Goal: Find specific page/section: Find specific page/section

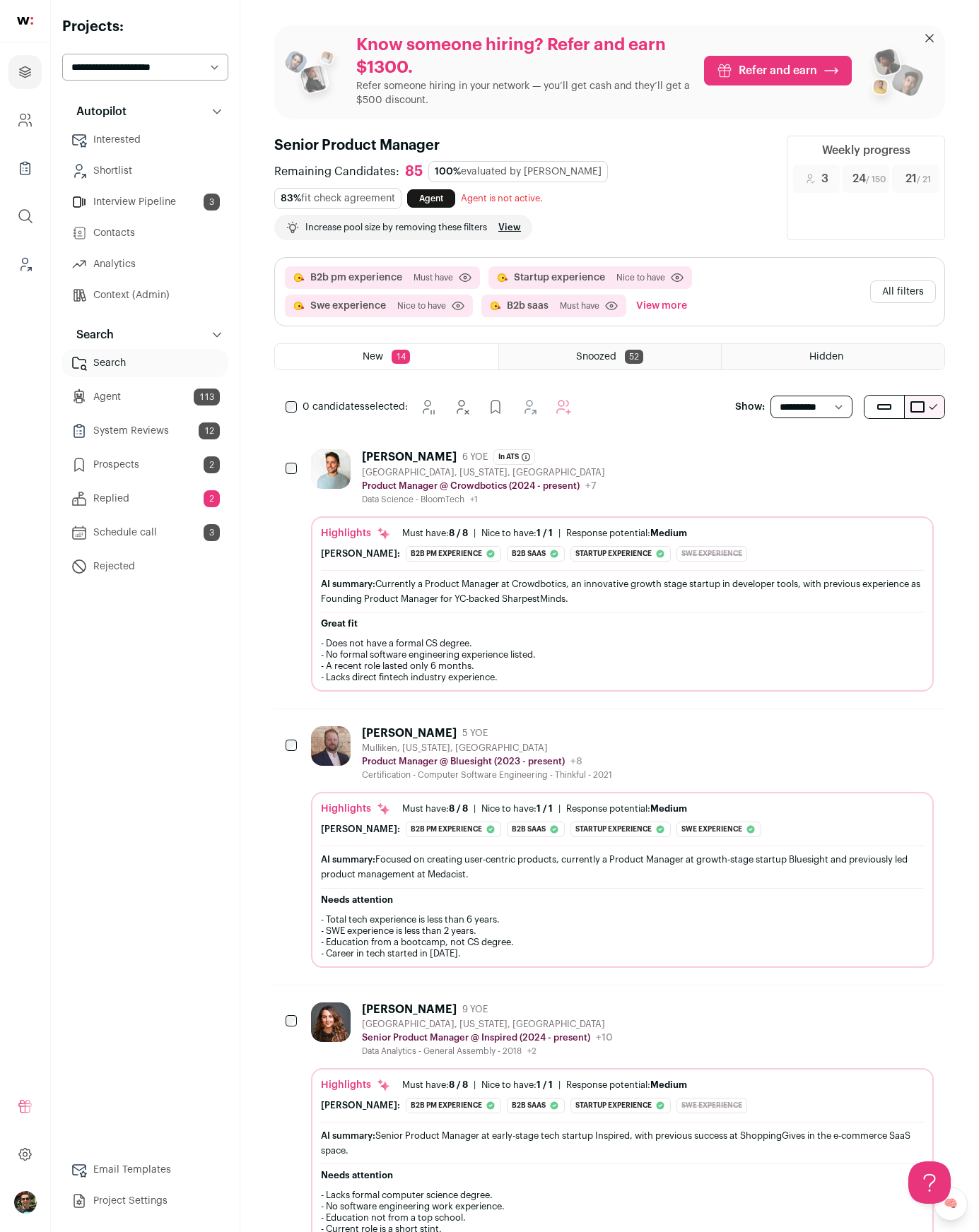
click at [796, 404] on select "**********" at bounding box center [810, 407] width 82 height 23
click at [646, 366] on div "Snoozed 52" at bounding box center [610, 357] width 223 height 26
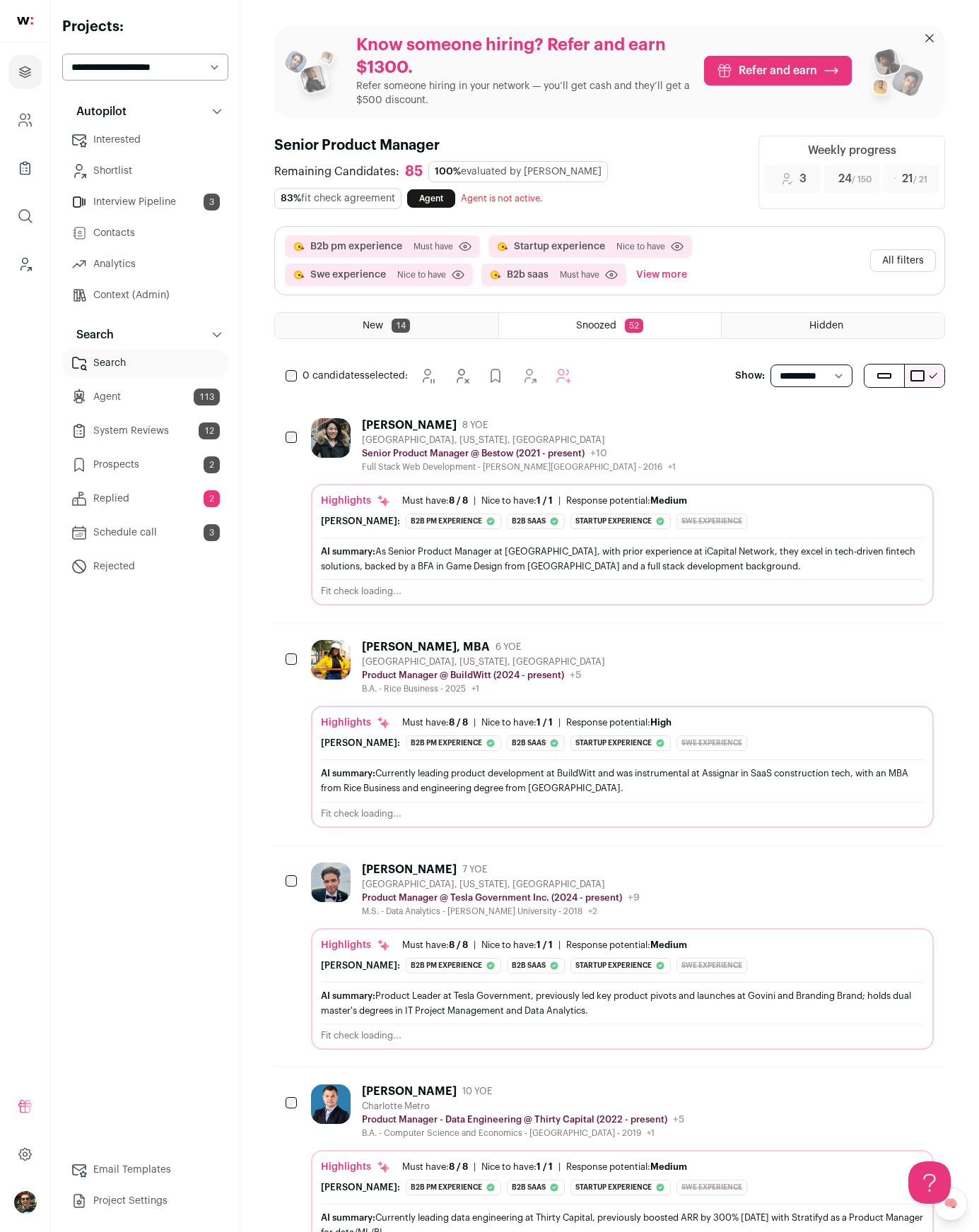
click at [99, 760] on div "Autopilot Autopilot Interested Shortlist Interview Pipeline 3 Contacts Analytics" at bounding box center [145, 655] width 166 height 1117
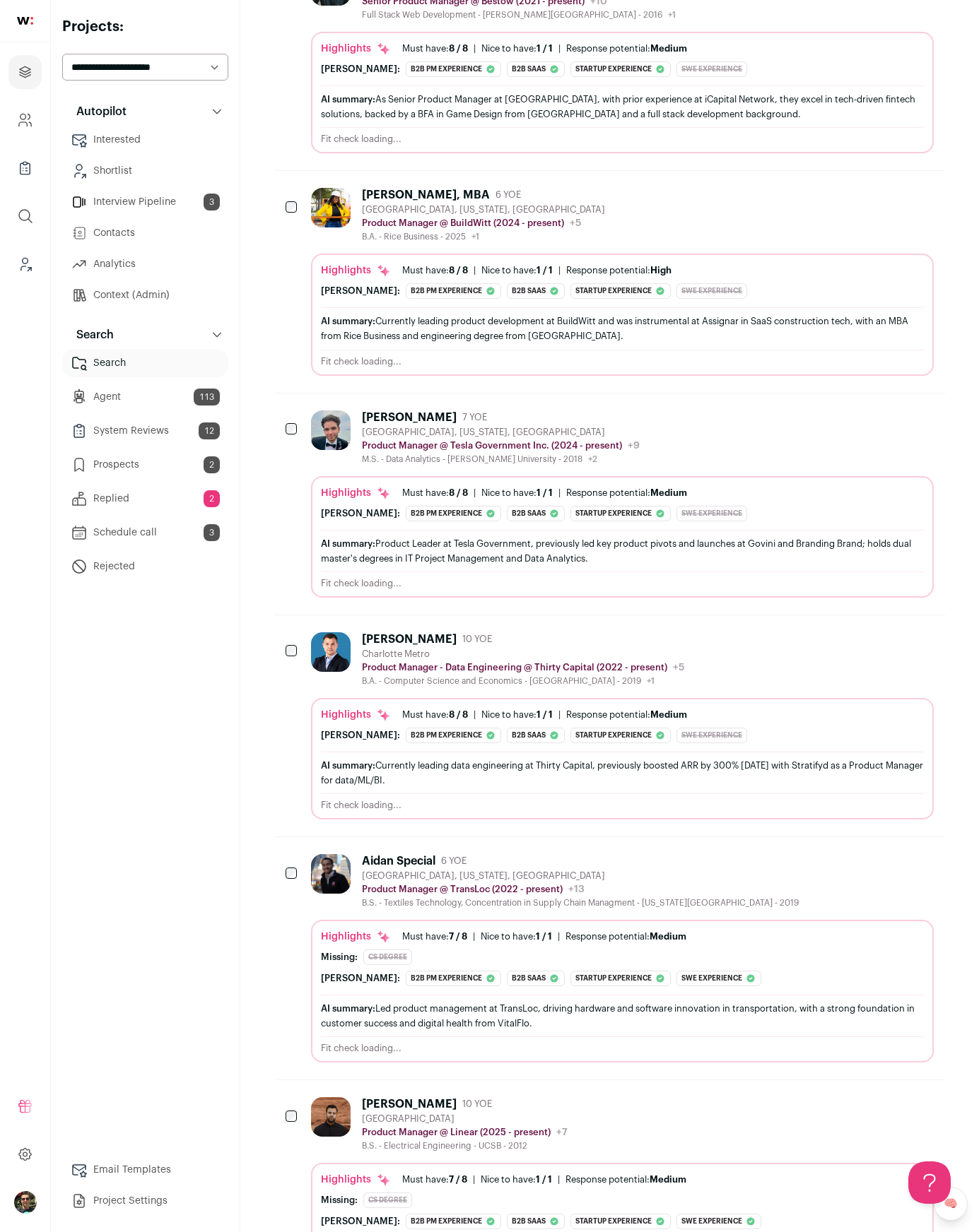
scroll to position [390, 0]
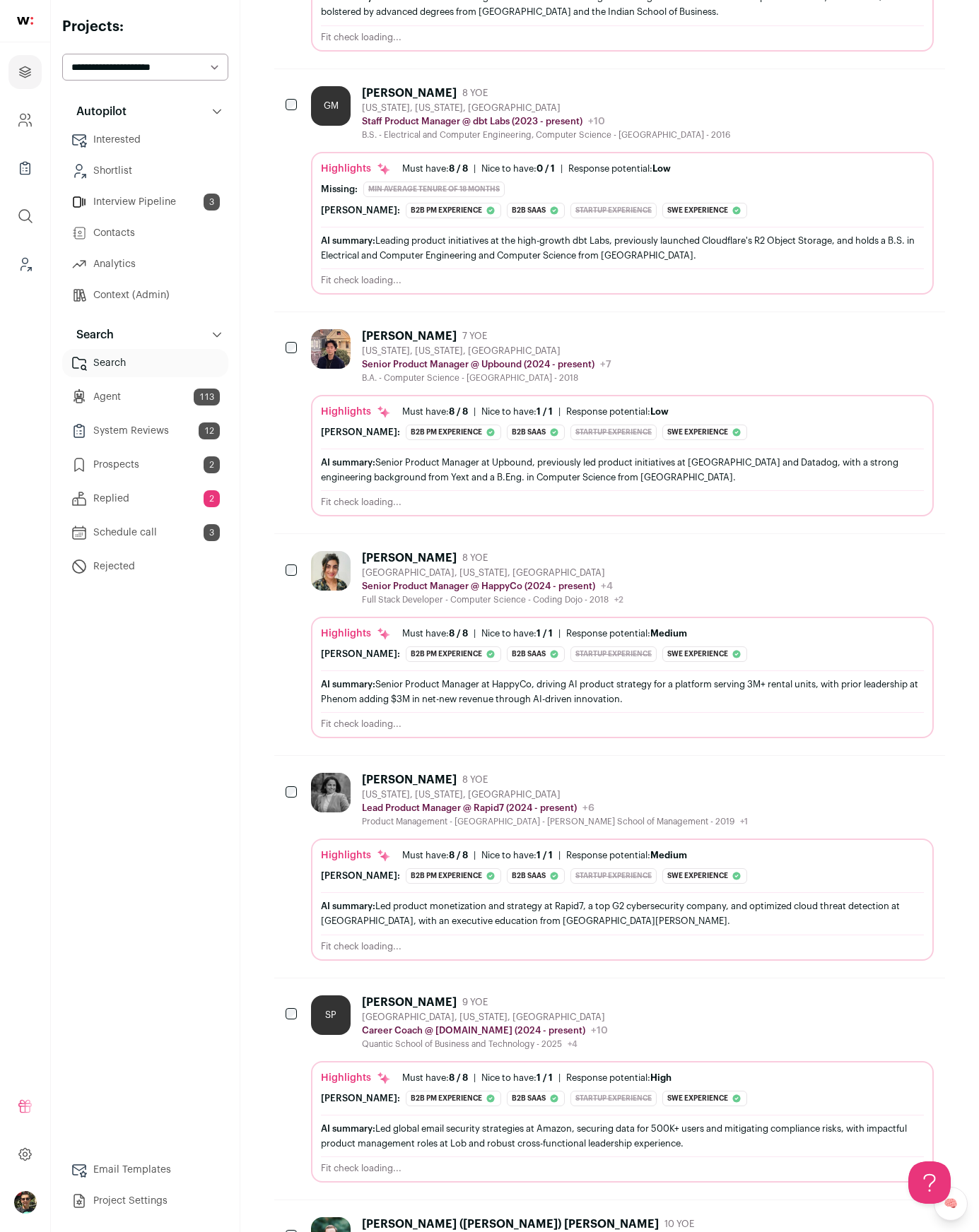
scroll to position [6179, 0]
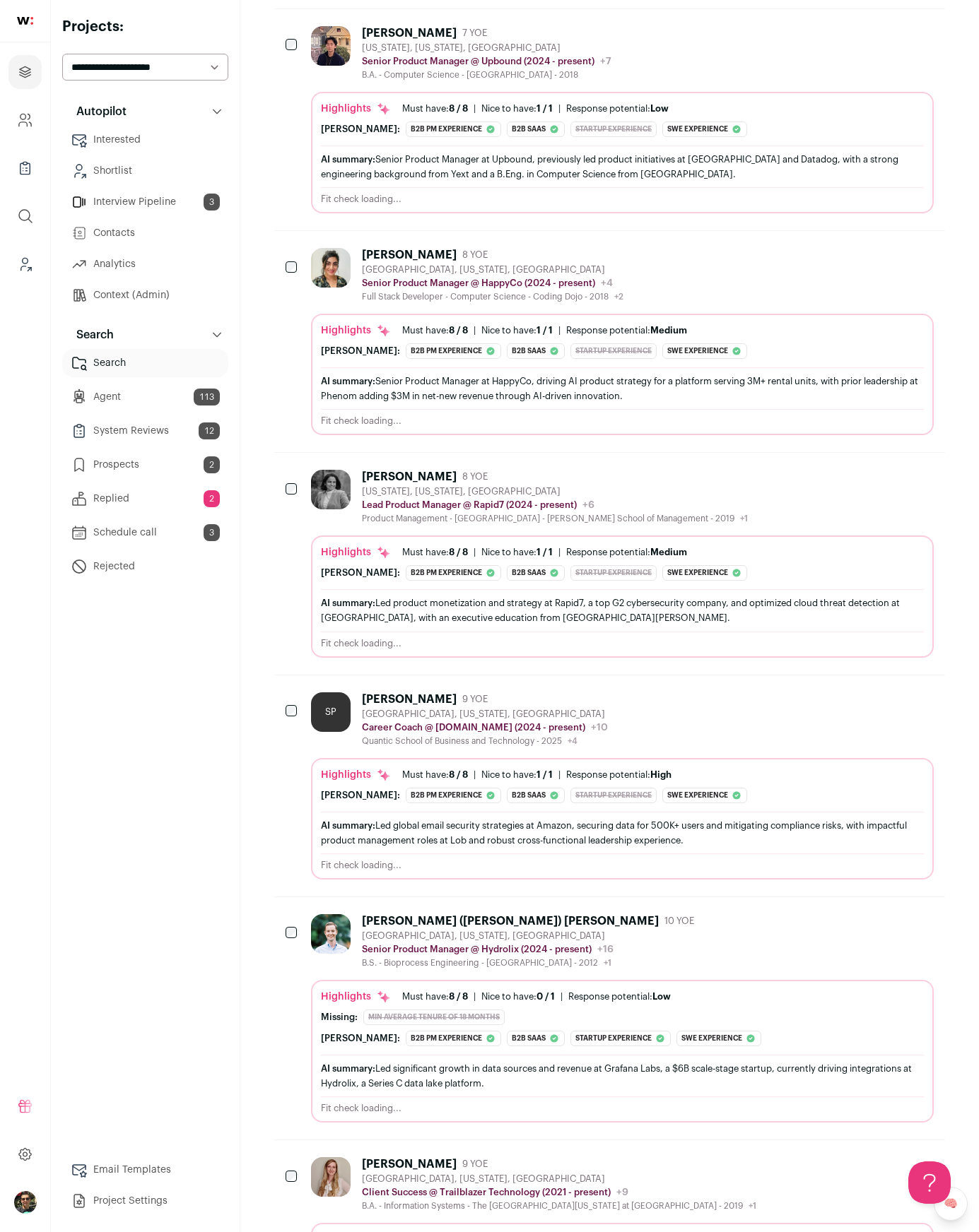
click at [211, 677] on div "Autopilot Autopilot Interested Shortlist Interview Pipeline 3 Contacts Analytics" at bounding box center [145, 655] width 166 height 1117
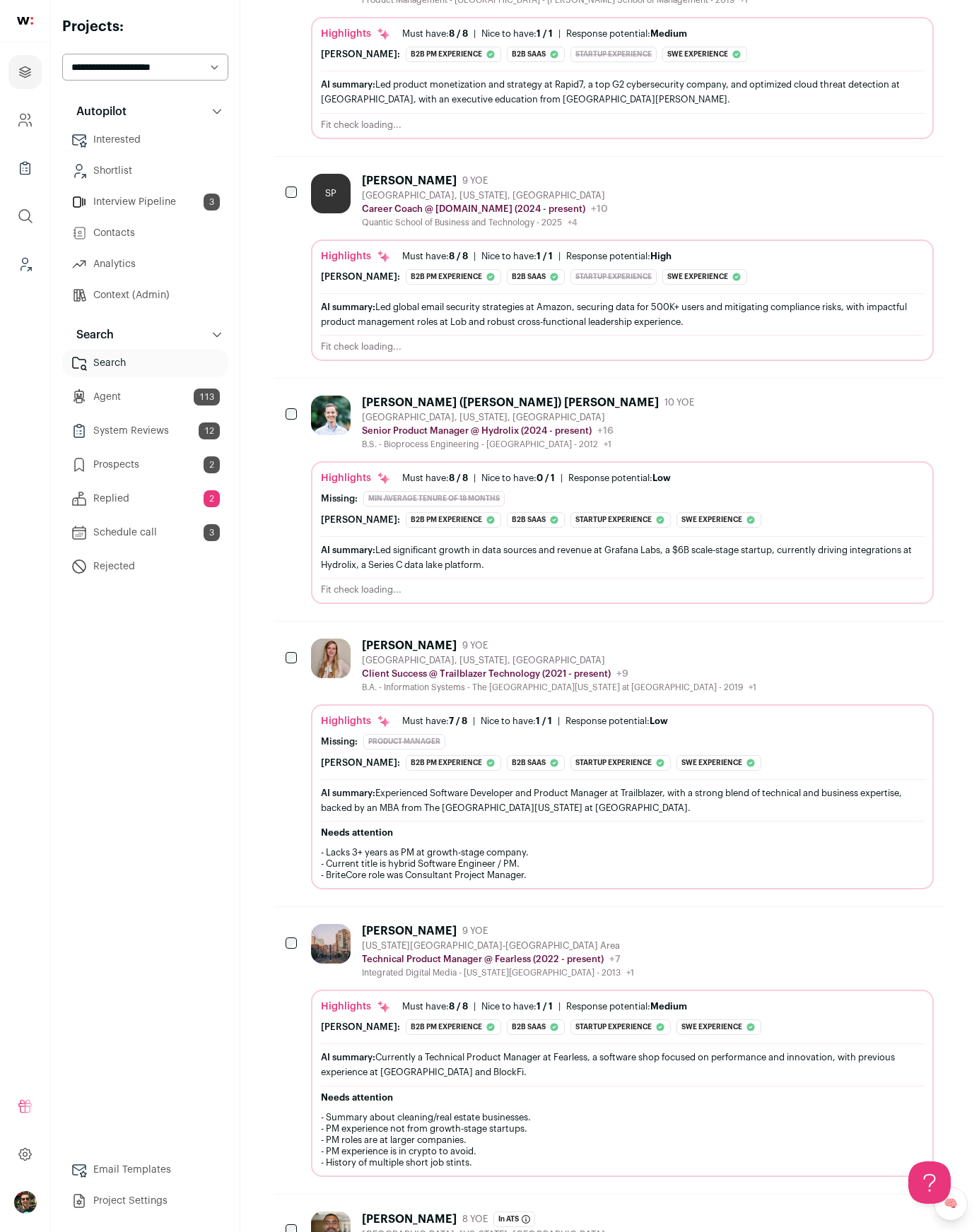
scroll to position [6682, 0]
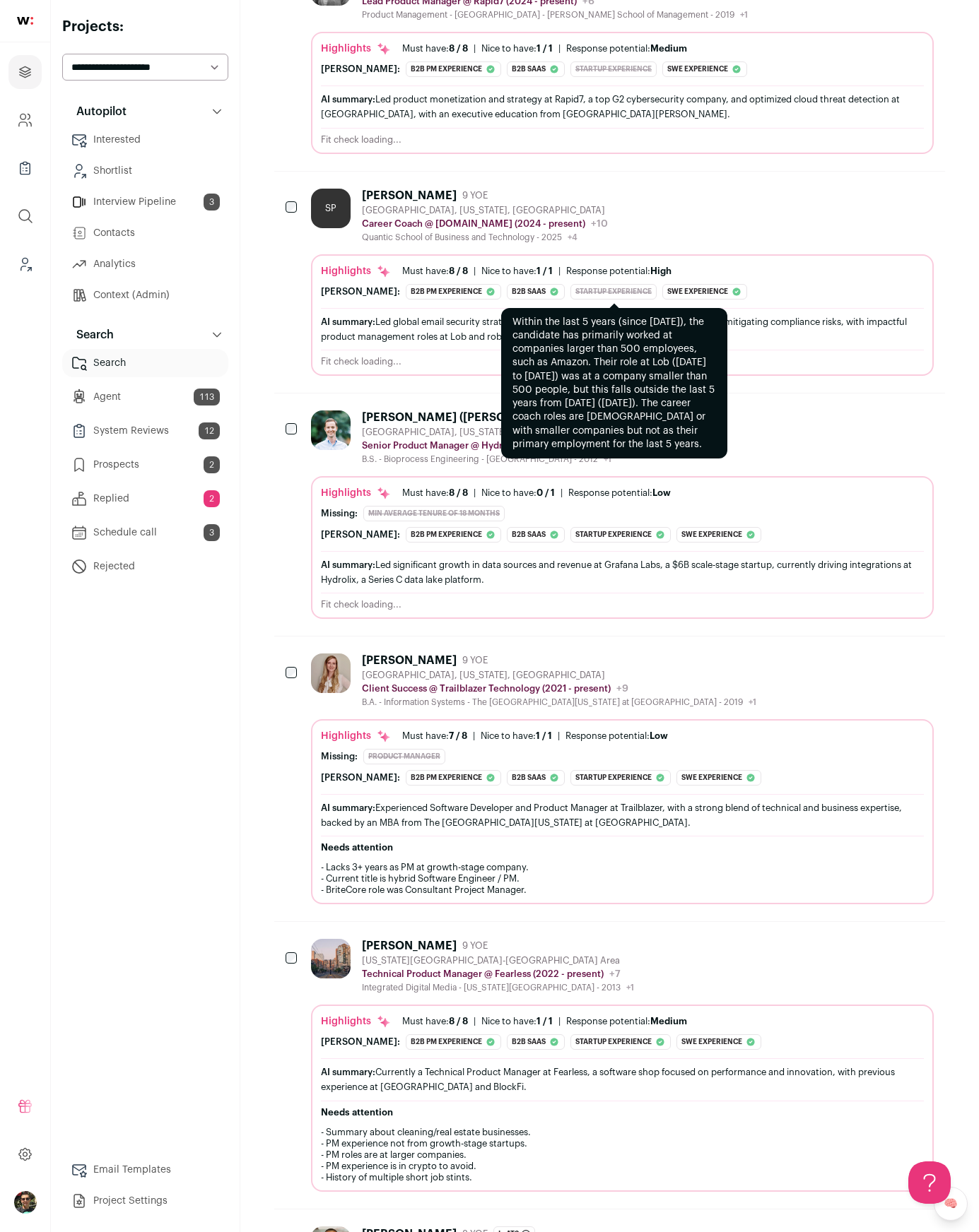
click at [570, 291] on div "Startup experience" at bounding box center [613, 292] width 86 height 16
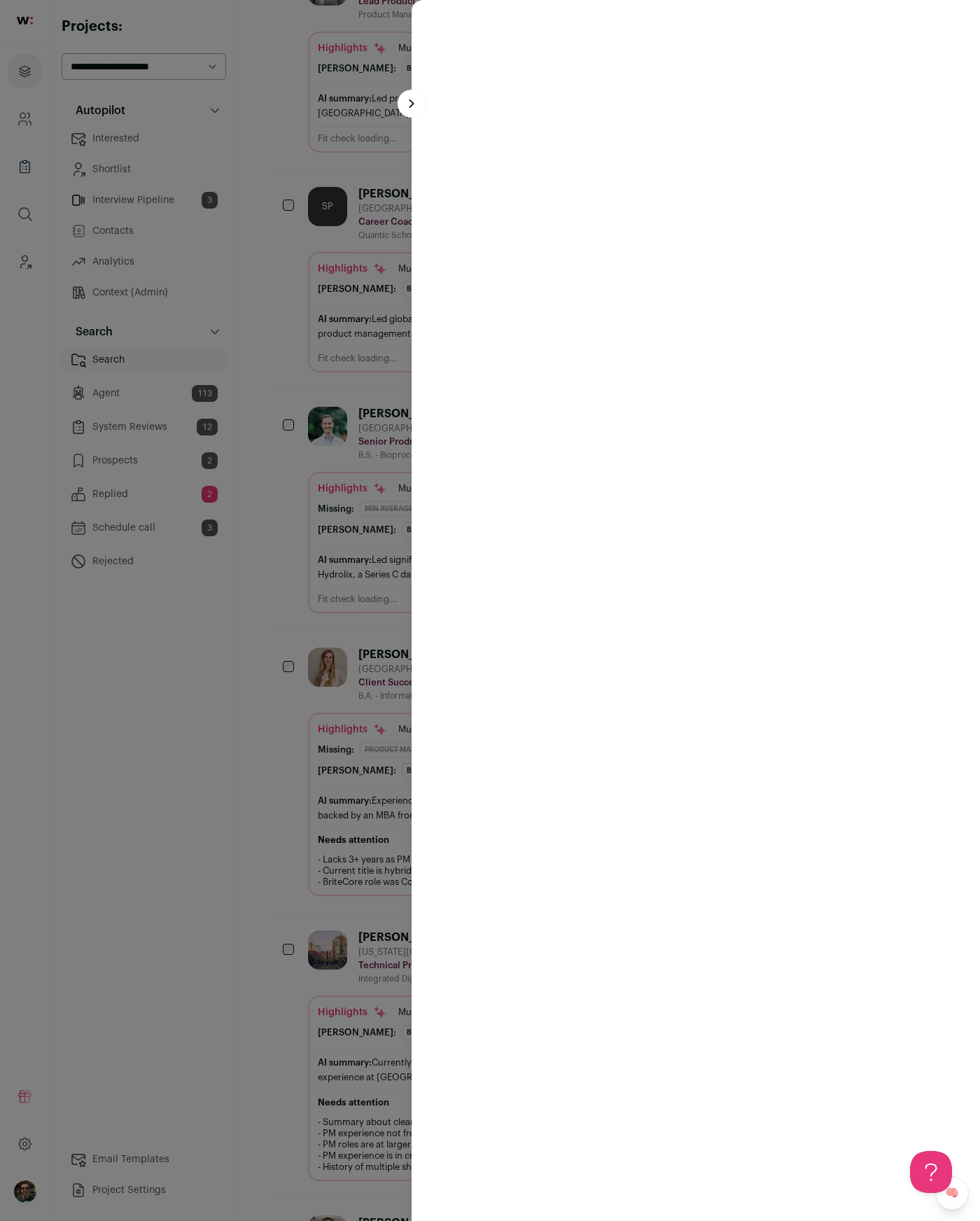
click at [559, 288] on turbo-frame at bounding box center [696, 610] width 569 height 1221
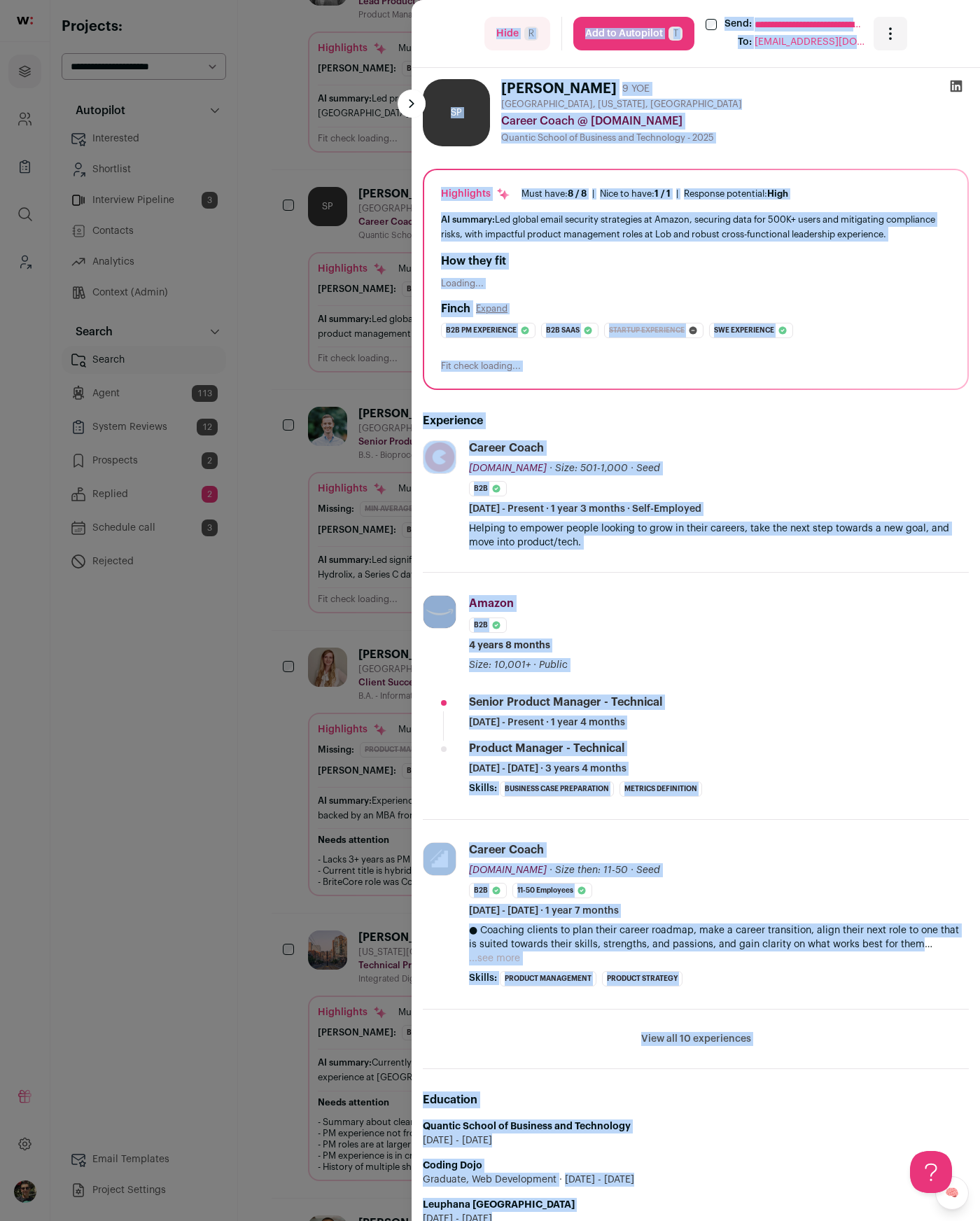
click at [207, 608] on div "**********" at bounding box center [490, 610] width 980 height 1221
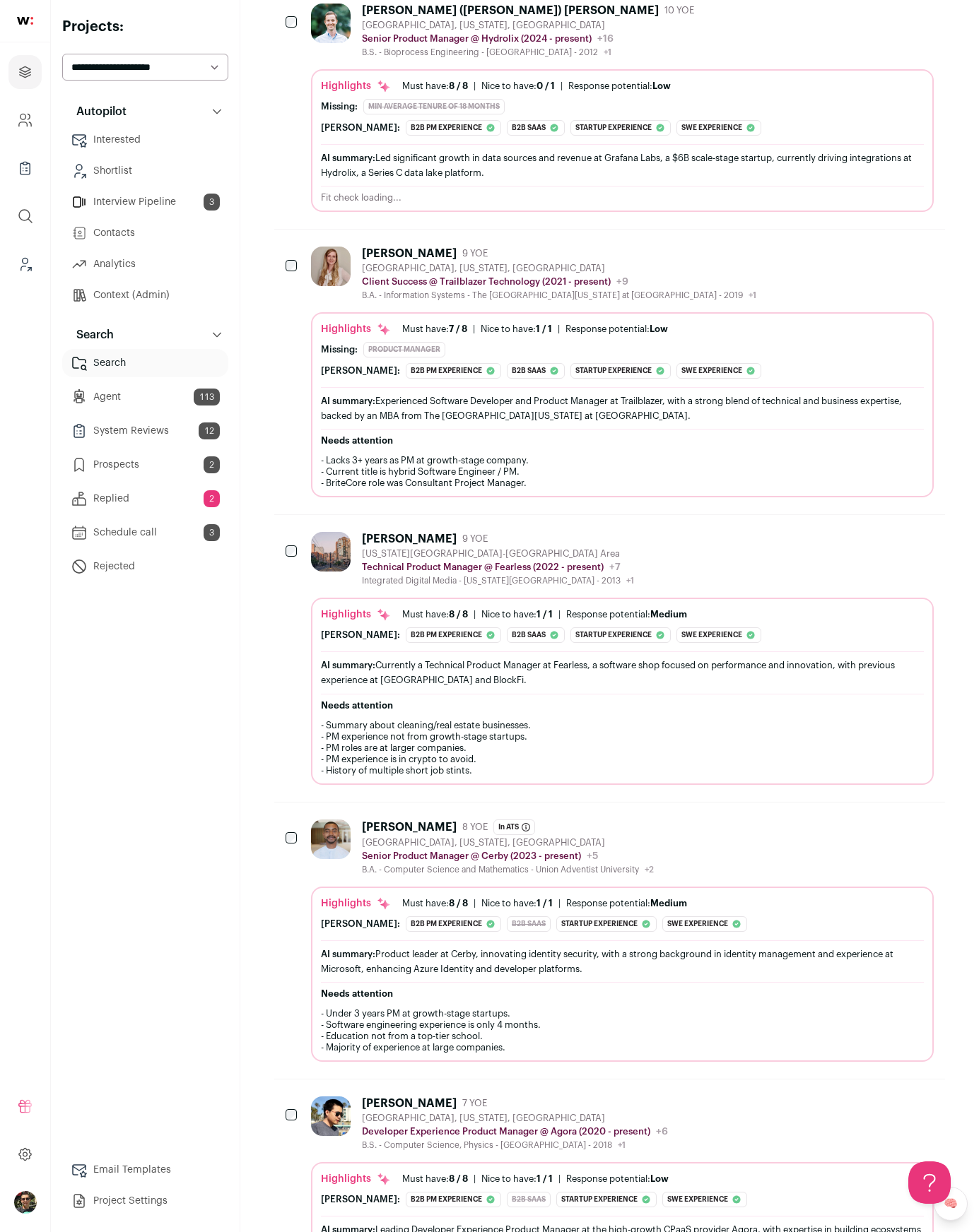
scroll to position [7037, 0]
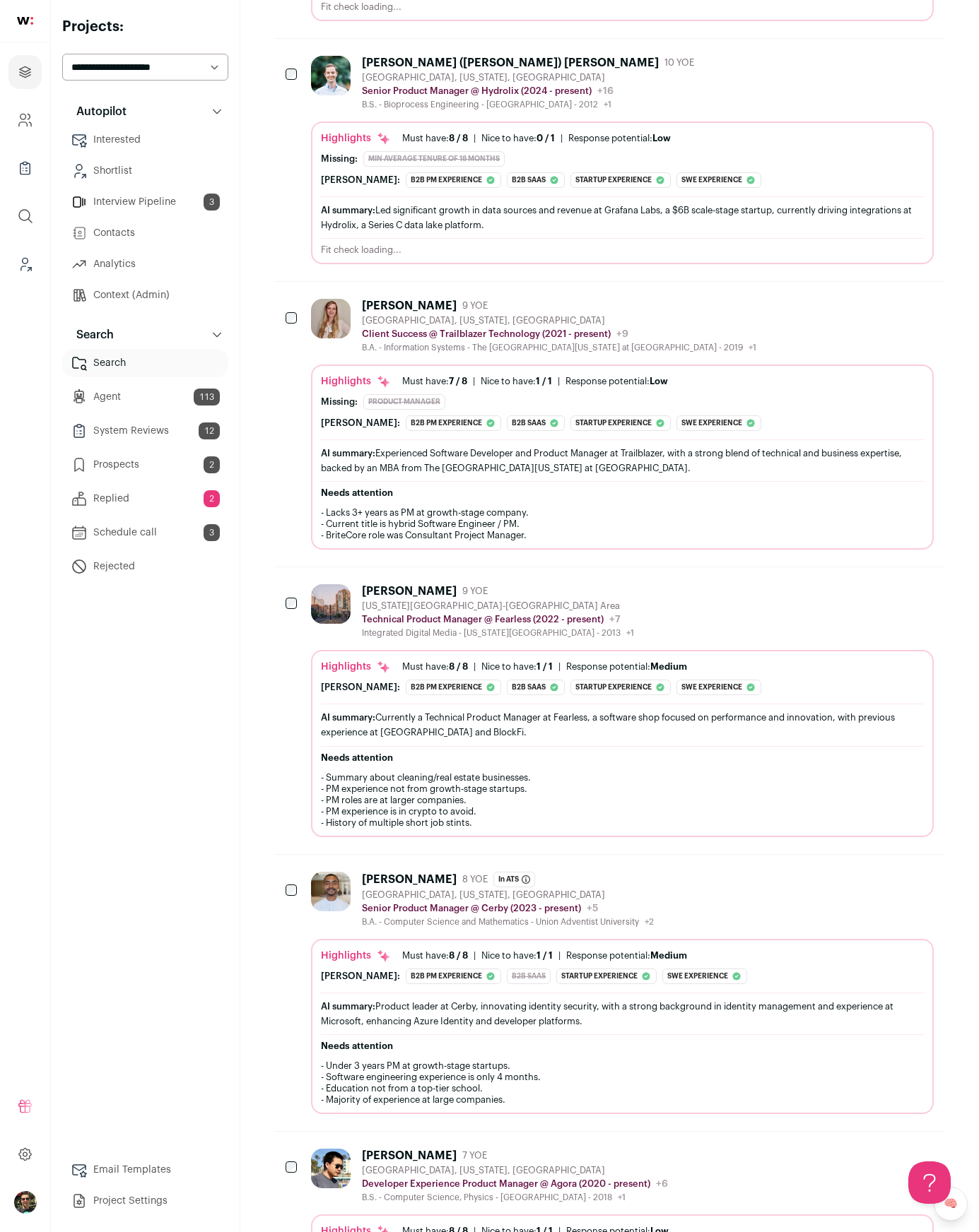
click at [190, 401] on link "Agent 113" at bounding box center [145, 397] width 166 height 28
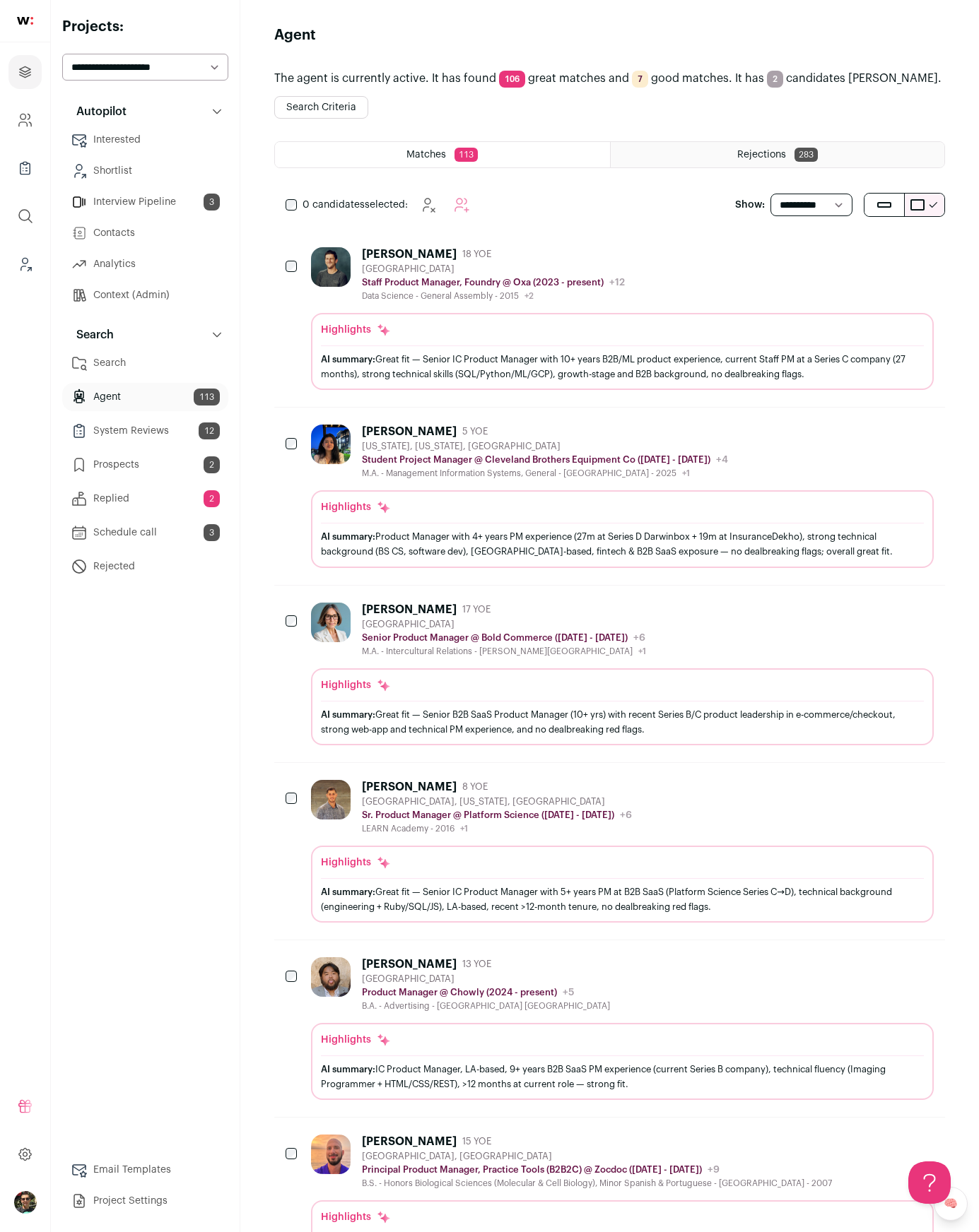
click at [351, 111] on button "Search Criteria" at bounding box center [321, 107] width 94 height 23
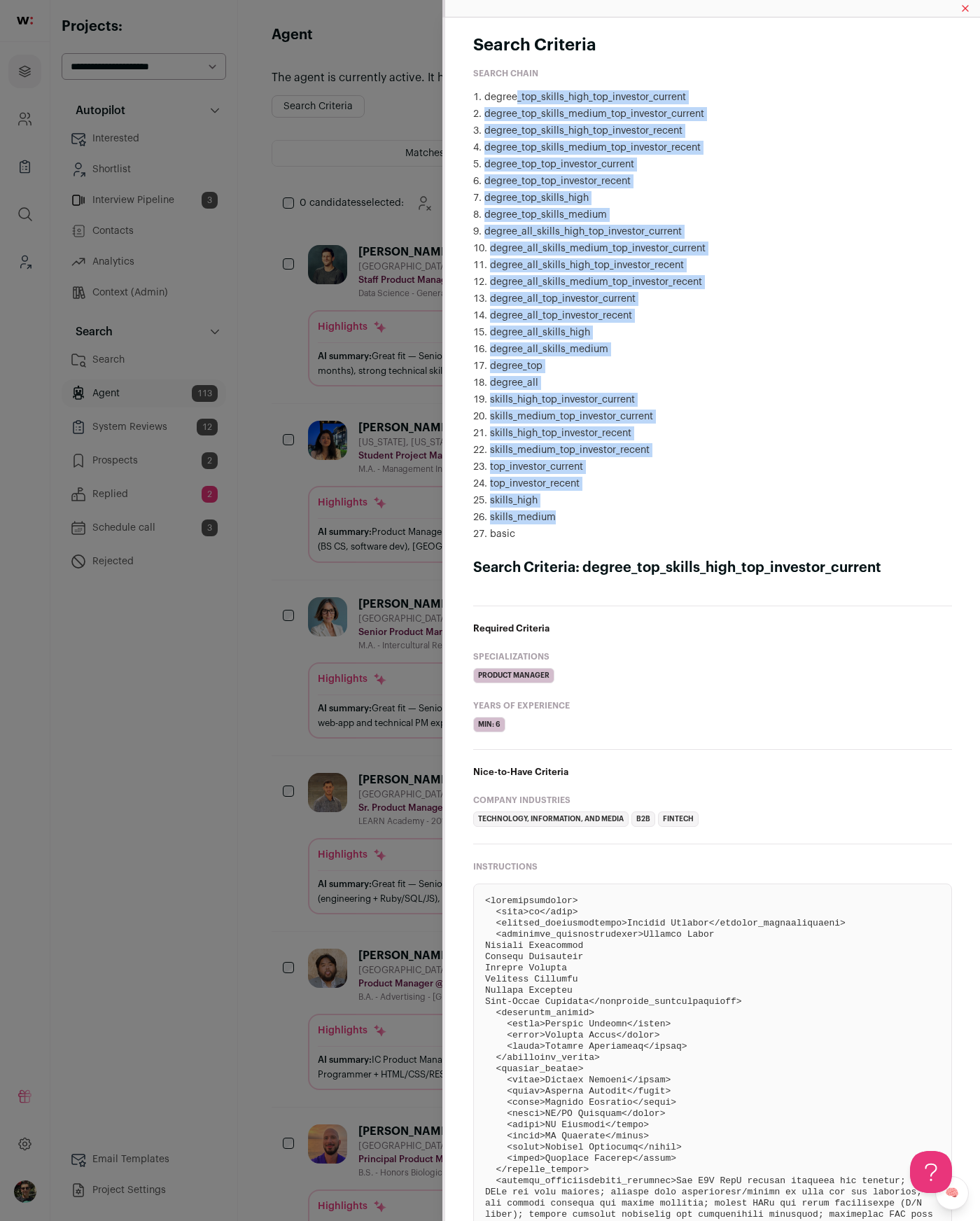
drag, startPoint x: 515, startPoint y: 103, endPoint x: 565, endPoint y: 522, distance: 422.0
click at [574, 511] on ol "degree_top_skills_high_top_investor_current degree_top_skills_medium_top_invest…" at bounding box center [712, 315] width 479 height 451
click at [565, 522] on li "skills_medium" at bounding box center [712, 517] width 479 height 14
drag, startPoint x: 565, startPoint y: 530, endPoint x: 481, endPoint y: 87, distance: 450.9
click at [481, 87] on div "Search Chain degree_top_skills_high_top_investor_current degree_top_skills_medi…" at bounding box center [712, 304] width 479 height 473
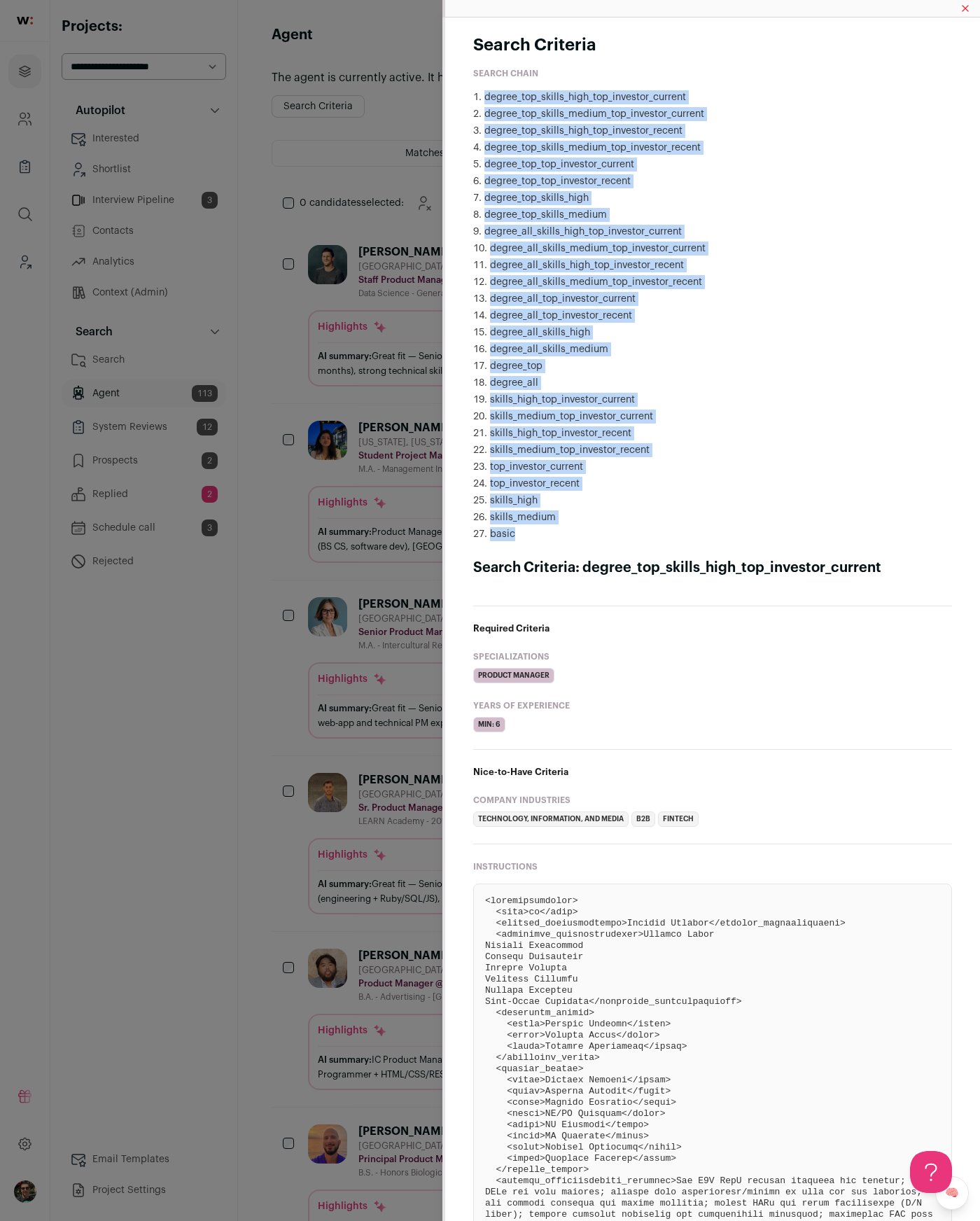
click at [481, 87] on div "Search Chain degree_top_skills_high_top_investor_current degree_top_skills_medi…" at bounding box center [712, 304] width 479 height 473
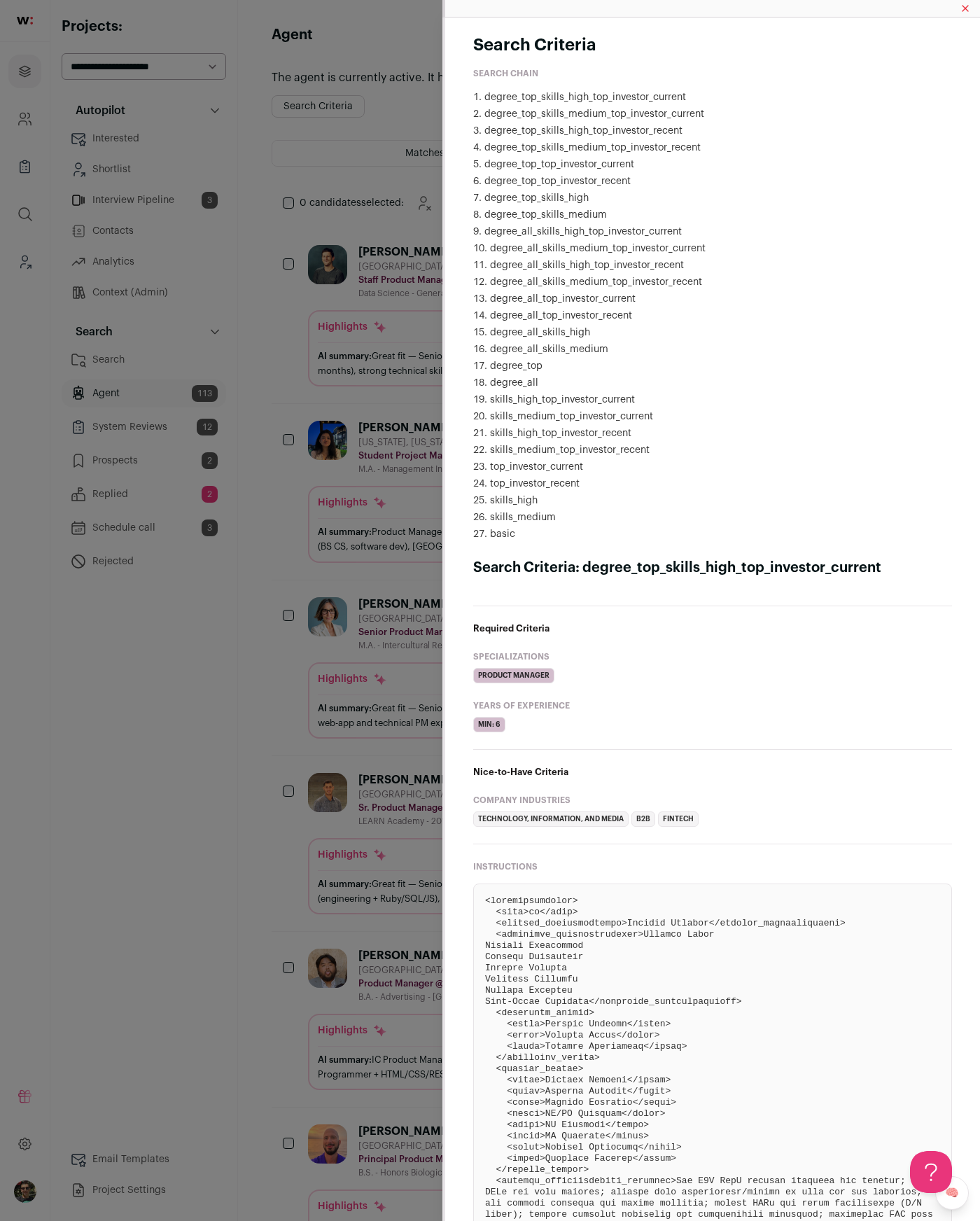
click at [213, 767] on div "Search Criteria Search Chain degree_top_skills_high_top_investor_current degree…" at bounding box center [490, 610] width 980 height 1221
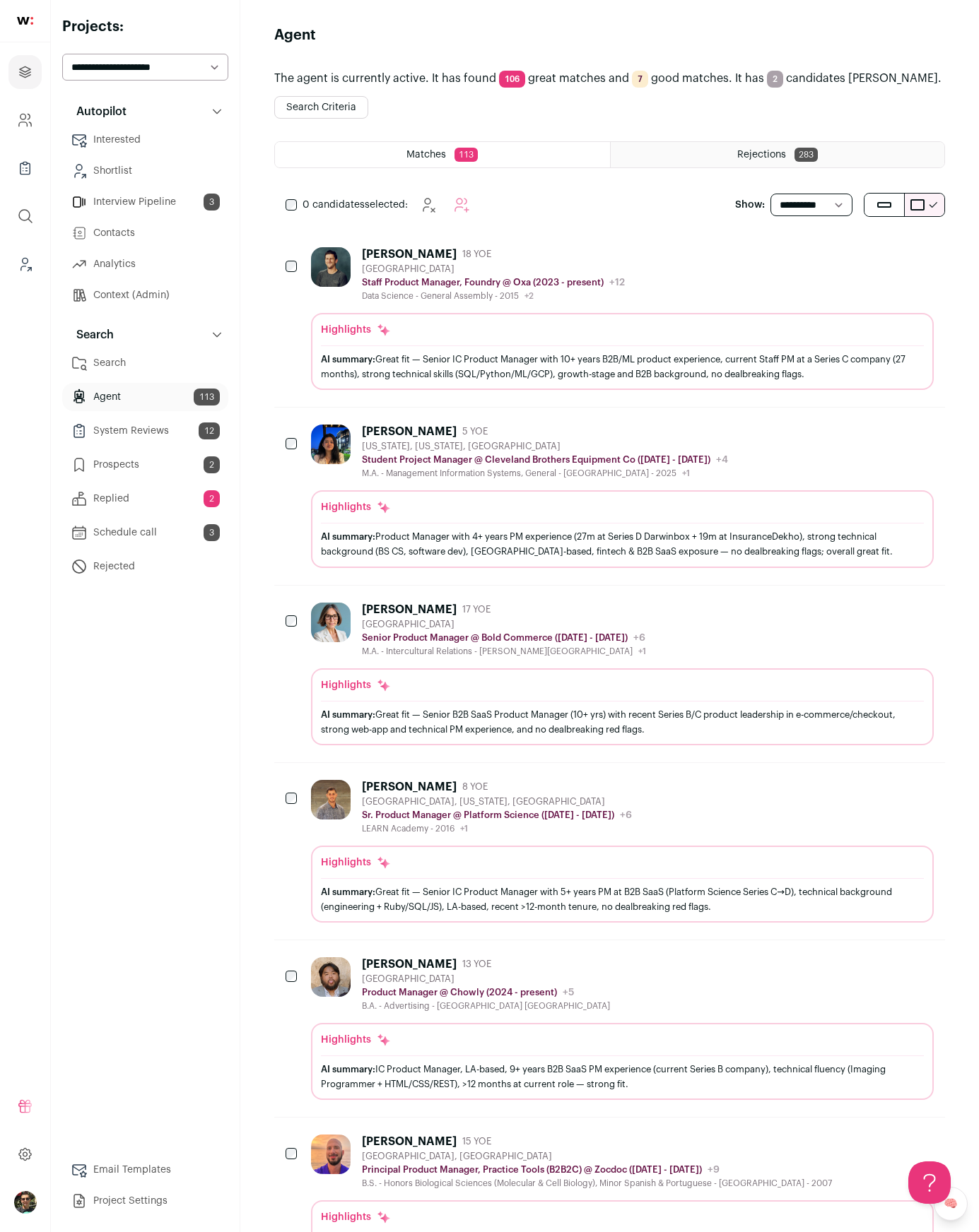
click at [139, 373] on link "Search" at bounding box center [145, 363] width 166 height 28
